Goal: Information Seeking & Learning: Understand process/instructions

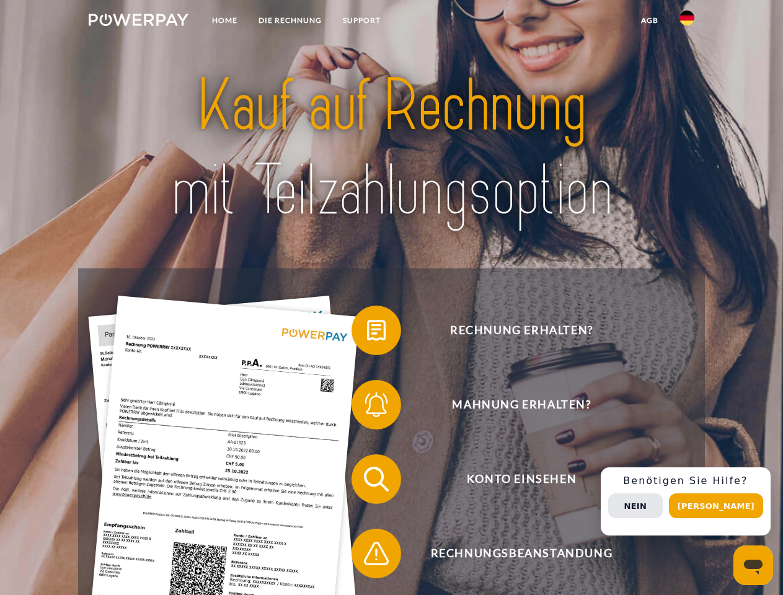
click at [138, 22] on img at bounding box center [139, 20] width 100 height 12
click at [687, 22] on img at bounding box center [686, 18] width 15 height 15
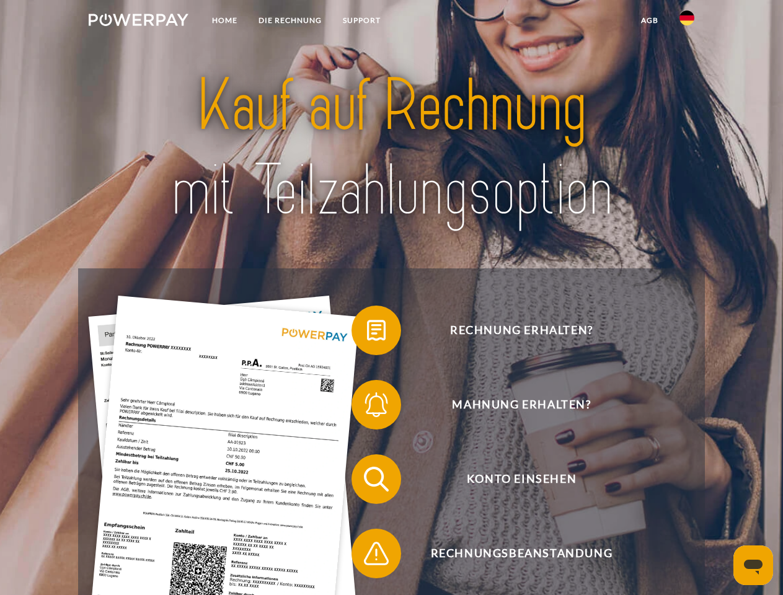
click at [649, 20] on link "agb" at bounding box center [649, 20] width 38 height 22
click at [367, 333] on span at bounding box center [358, 330] width 62 height 62
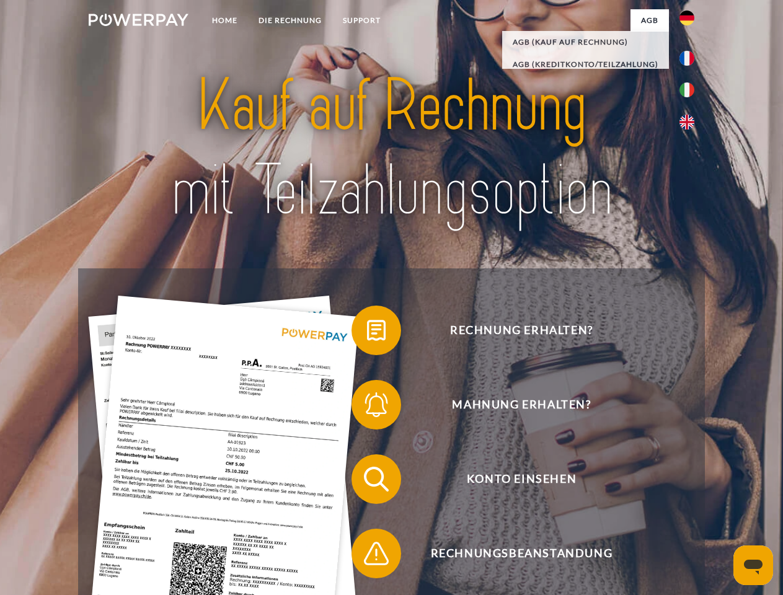
click at [367, 407] on span at bounding box center [358, 405] width 62 height 62
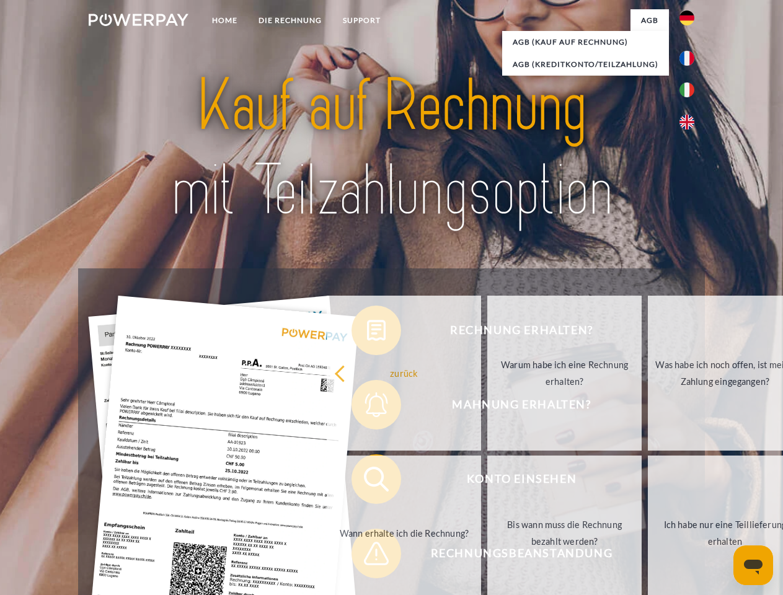
click at [487, 482] on link "Bis wann muss die Rechnung bezahlt werden?" at bounding box center [564, 532] width 154 height 155
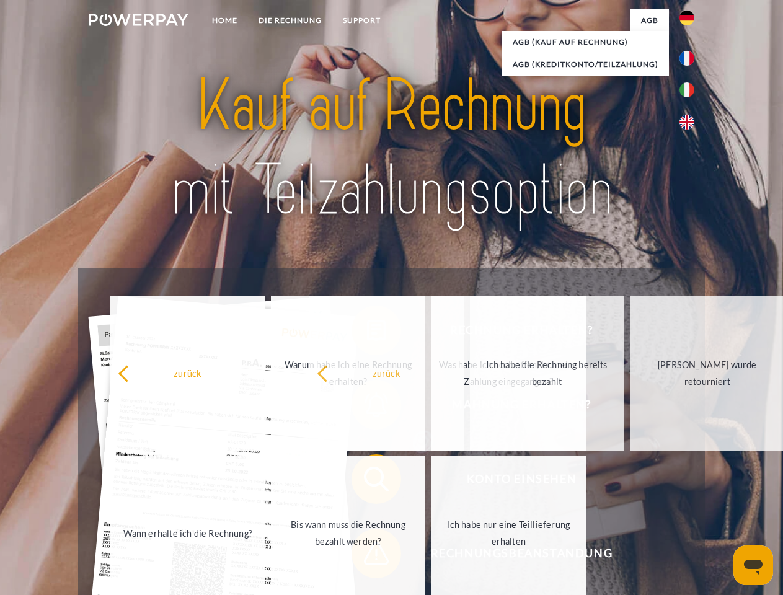
click at [367, 556] on span at bounding box center [358, 553] width 62 height 62
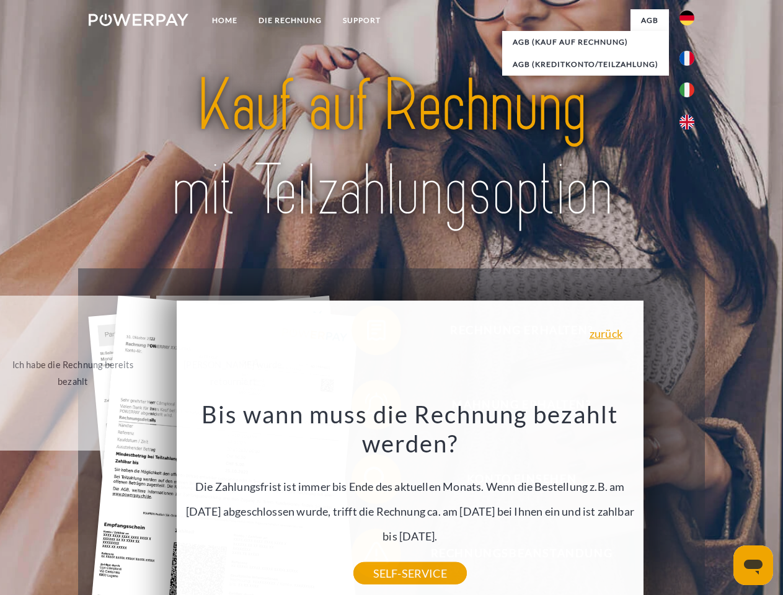
click at [690, 501] on div "Rechnung erhalten? Mahnung erhalten? Konto einsehen" at bounding box center [391, 516] width 626 height 496
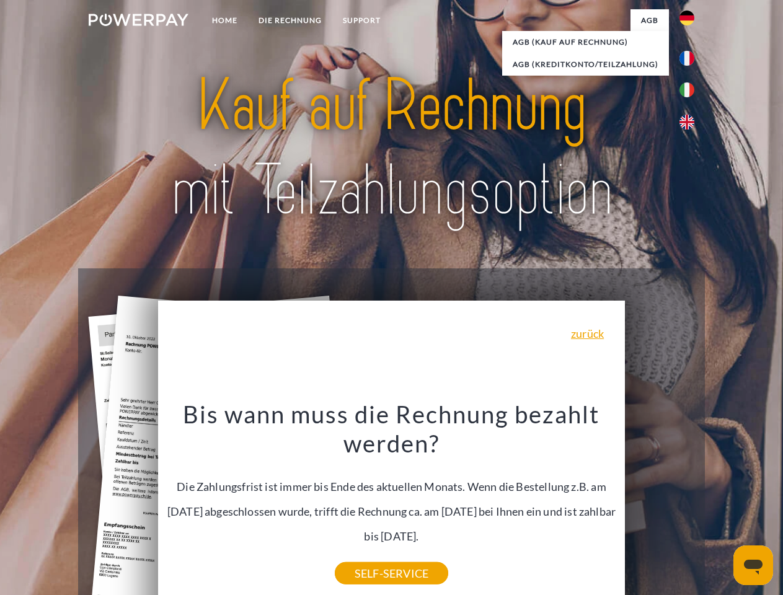
click at [659, 504] on span "Konto einsehen" at bounding box center [521, 479] width 304 height 50
click at [720, 506] on header "Home DIE RECHNUNG SUPPORT" at bounding box center [391, 428] width 783 height 856
